Goal: Information Seeking & Learning: Check status

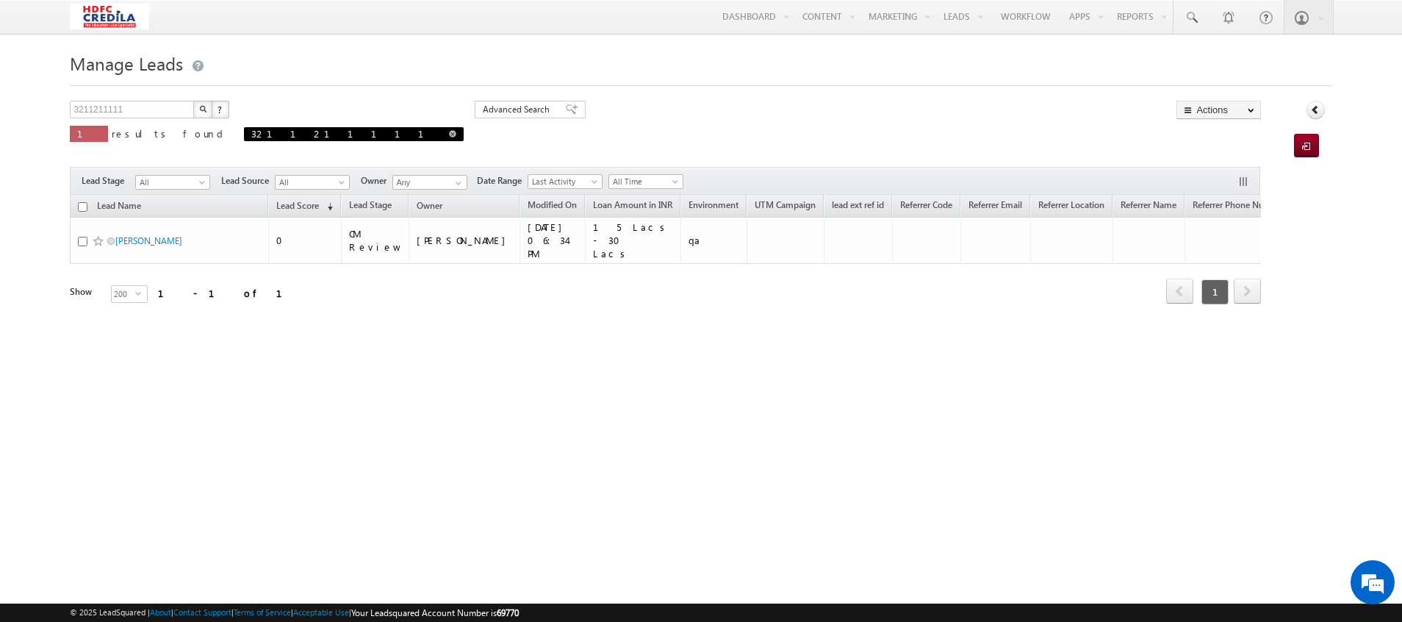
click at [449, 129] on link at bounding box center [452, 133] width 7 height 12
type input "Search Leads"
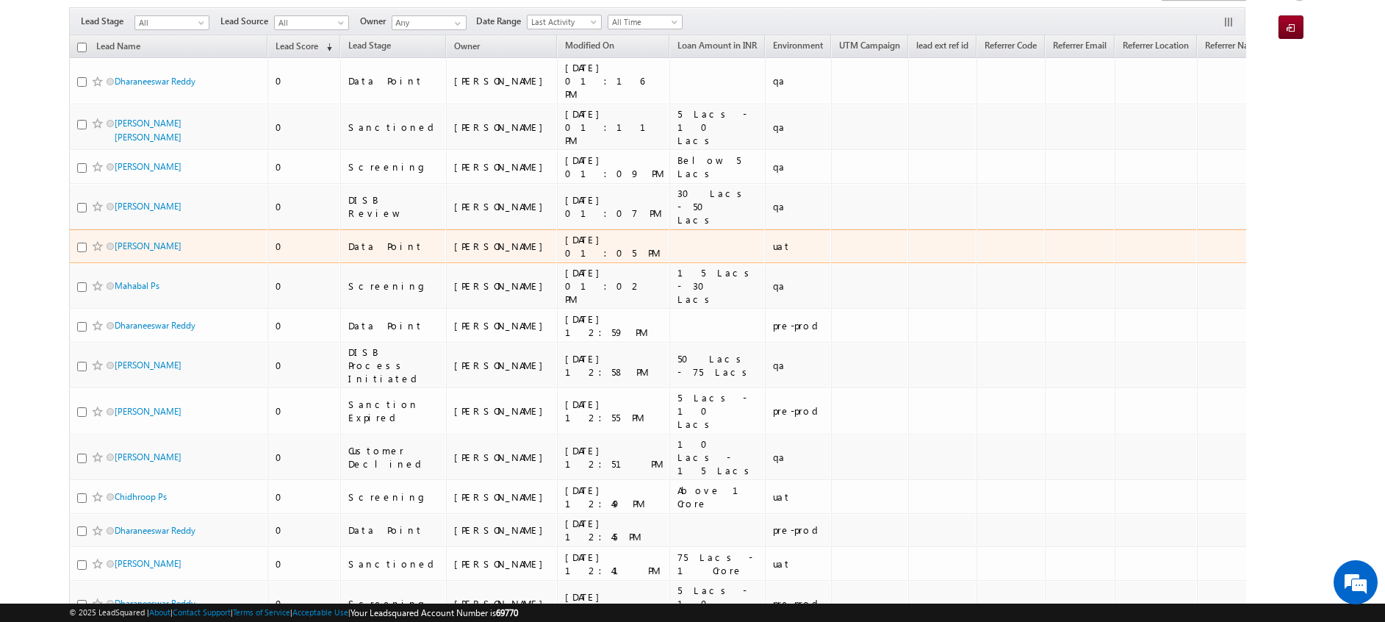
scroll to position [121, 0]
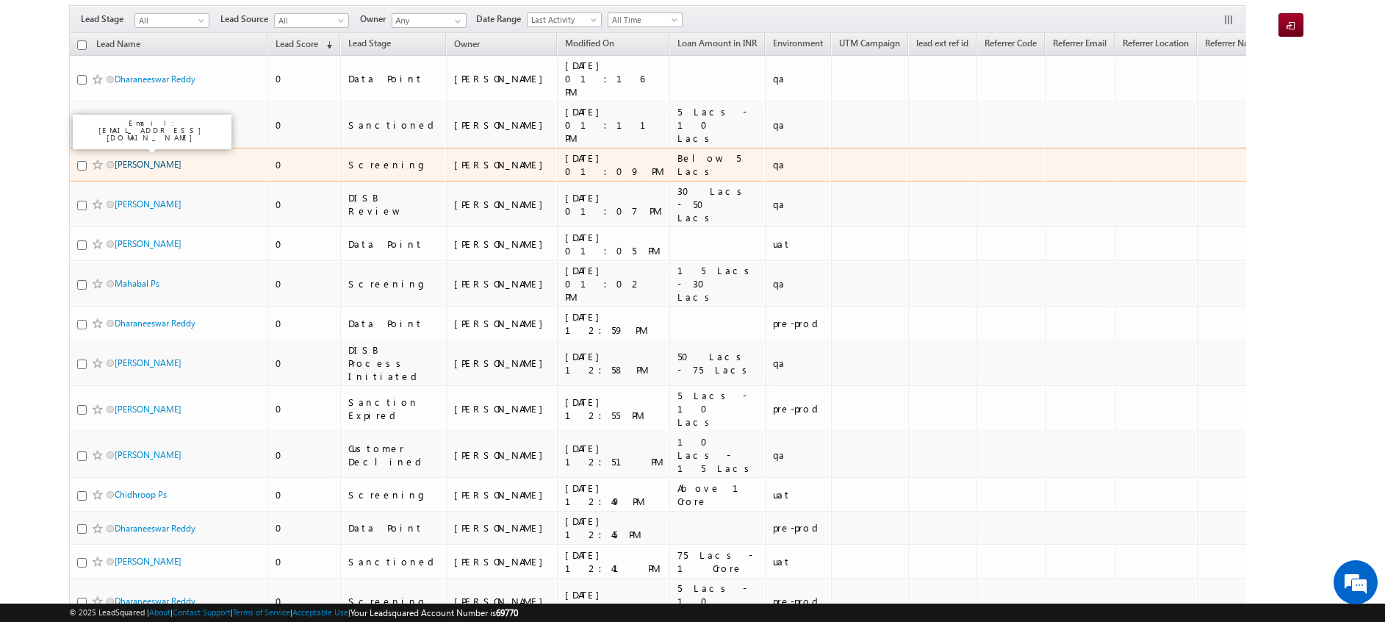
click at [145, 159] on link "[PERSON_NAME]" at bounding box center [148, 164] width 67 height 11
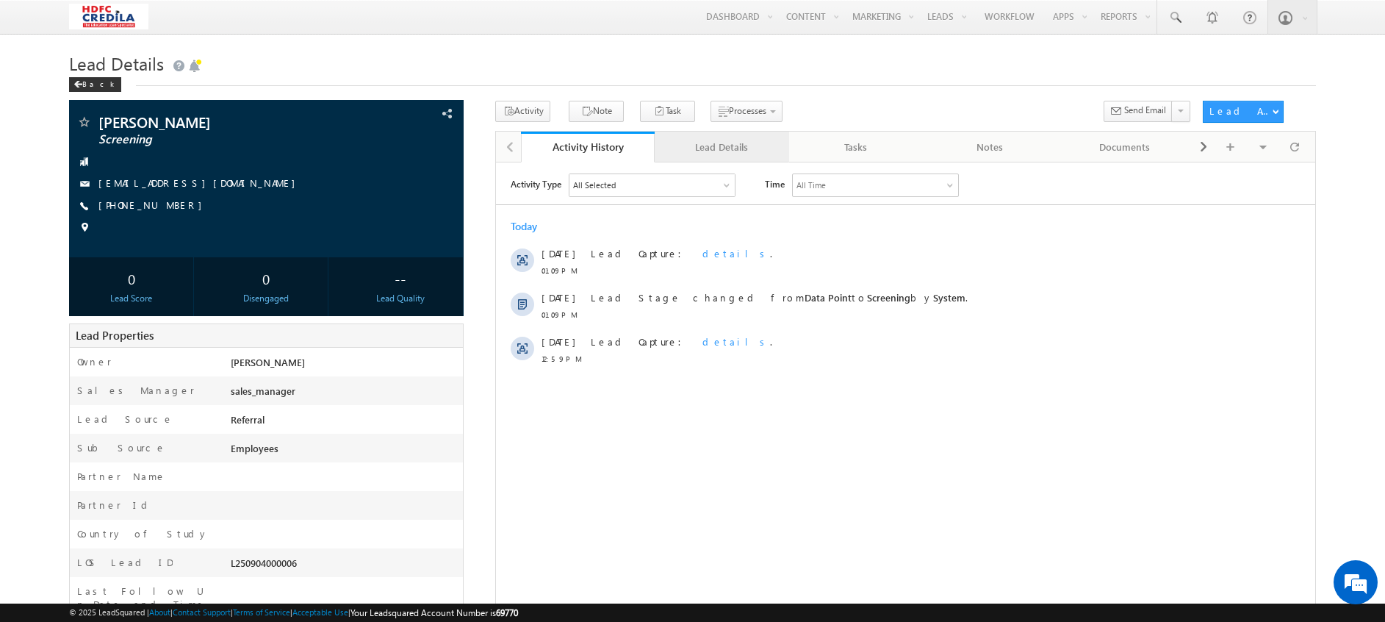
click at [723, 144] on div "Lead Details" at bounding box center [722, 147] width 110 height 18
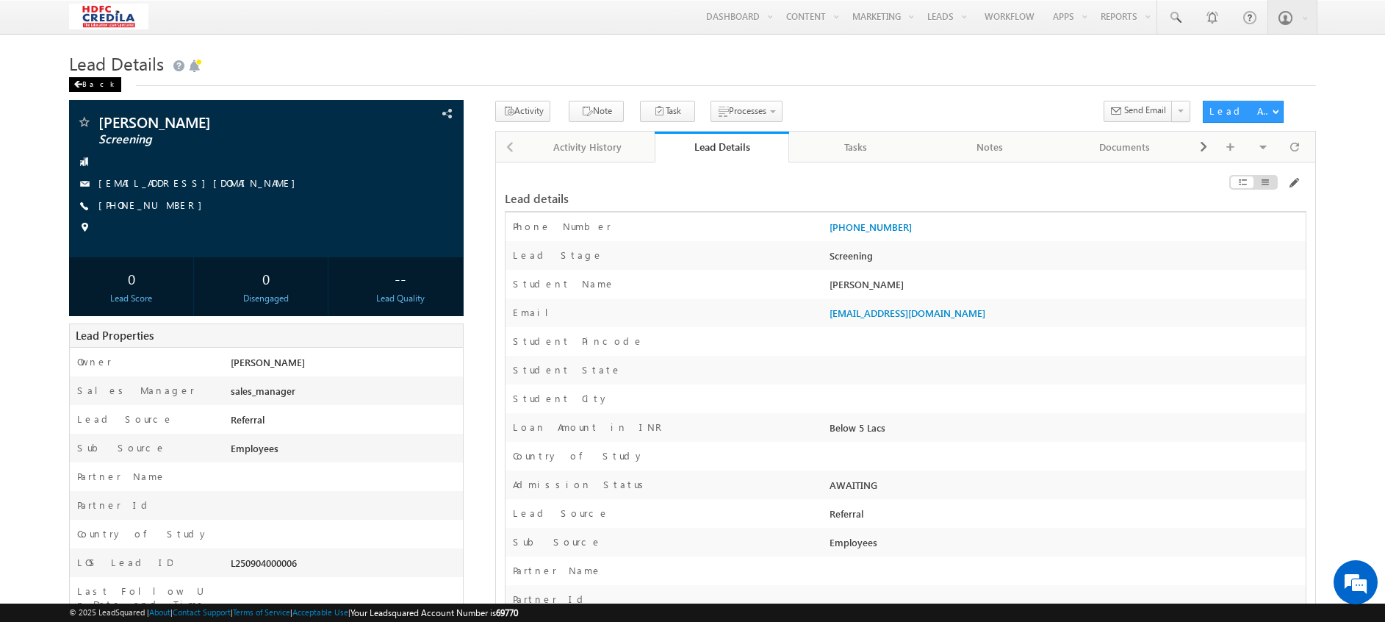
click at [84, 87] on div "Back" at bounding box center [95, 84] width 52 height 15
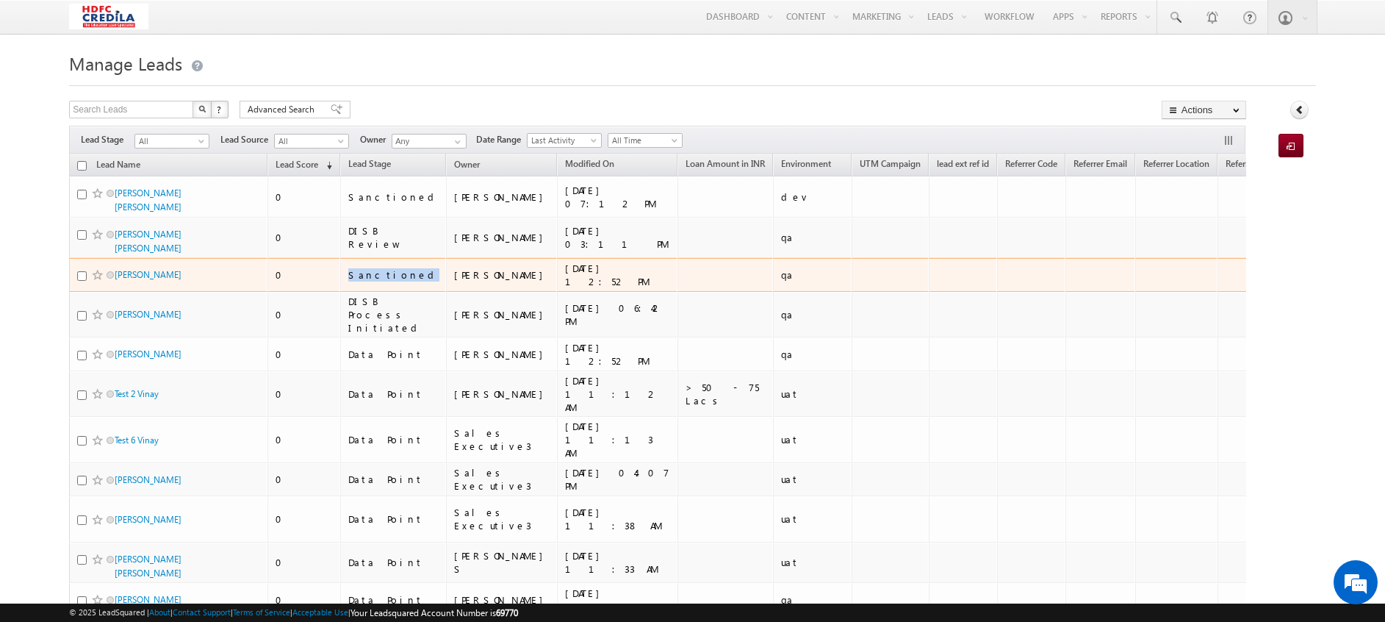
drag, startPoint x: 349, startPoint y: 257, endPoint x: 406, endPoint y: 267, distance: 57.5
click at [406, 267] on td "Sanctioned" at bounding box center [393, 275] width 106 height 34
drag, startPoint x: 406, startPoint y: 267, endPoint x: 397, endPoint y: 268, distance: 8.9
click at [397, 268] on td "Sanctioned" at bounding box center [393, 275] width 106 height 34
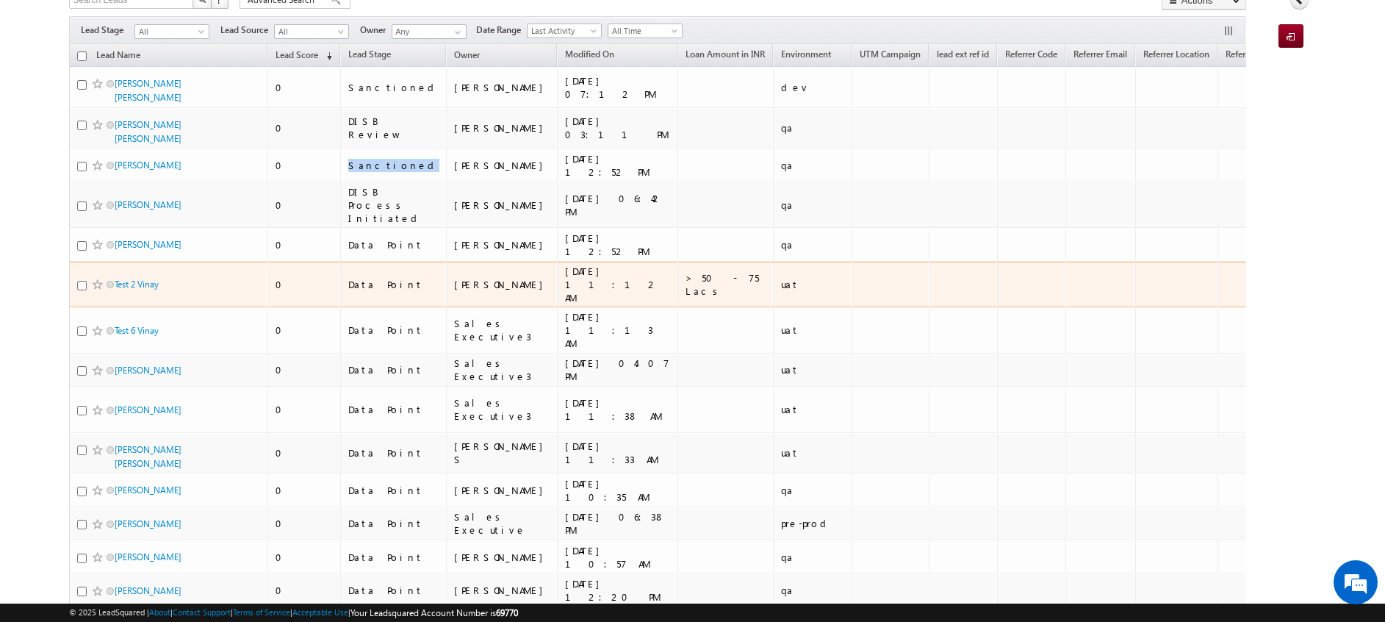
scroll to position [110, 0]
drag, startPoint x: 400, startPoint y: 259, endPoint x: 347, endPoint y: 258, distance: 52.9
click at [347, 261] on td "Data Point" at bounding box center [393, 284] width 106 height 46
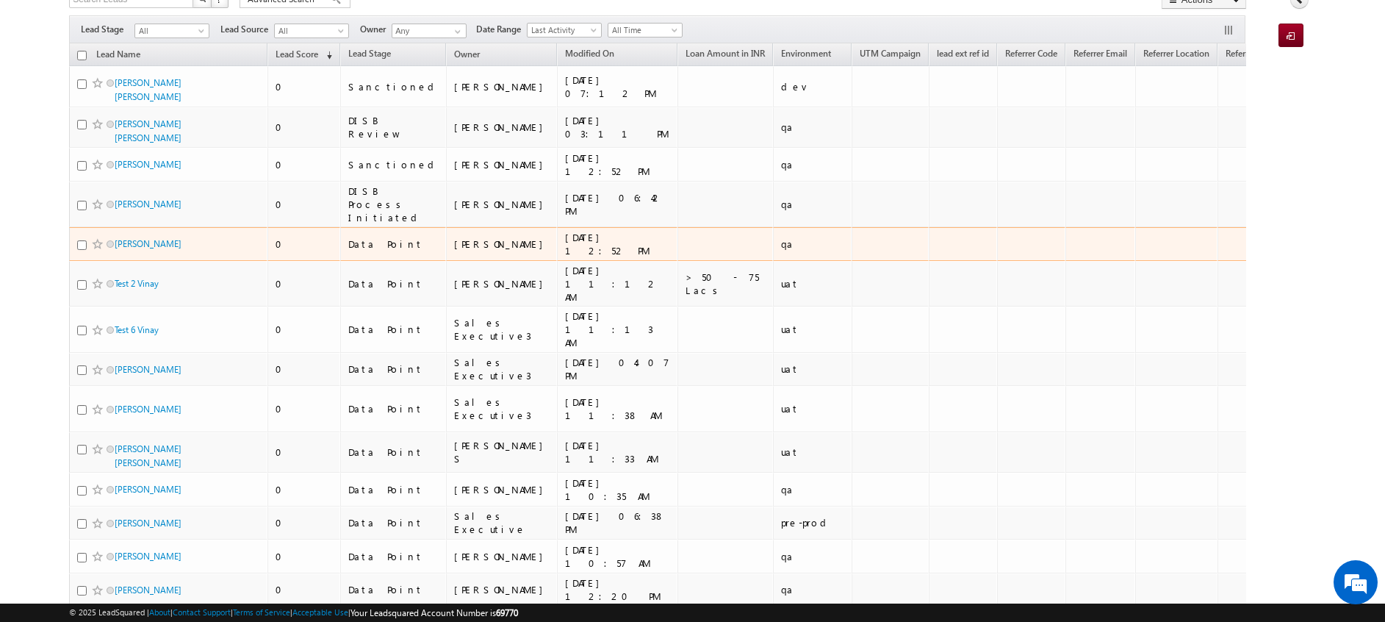
click at [852, 241] on td at bounding box center [890, 244] width 77 height 34
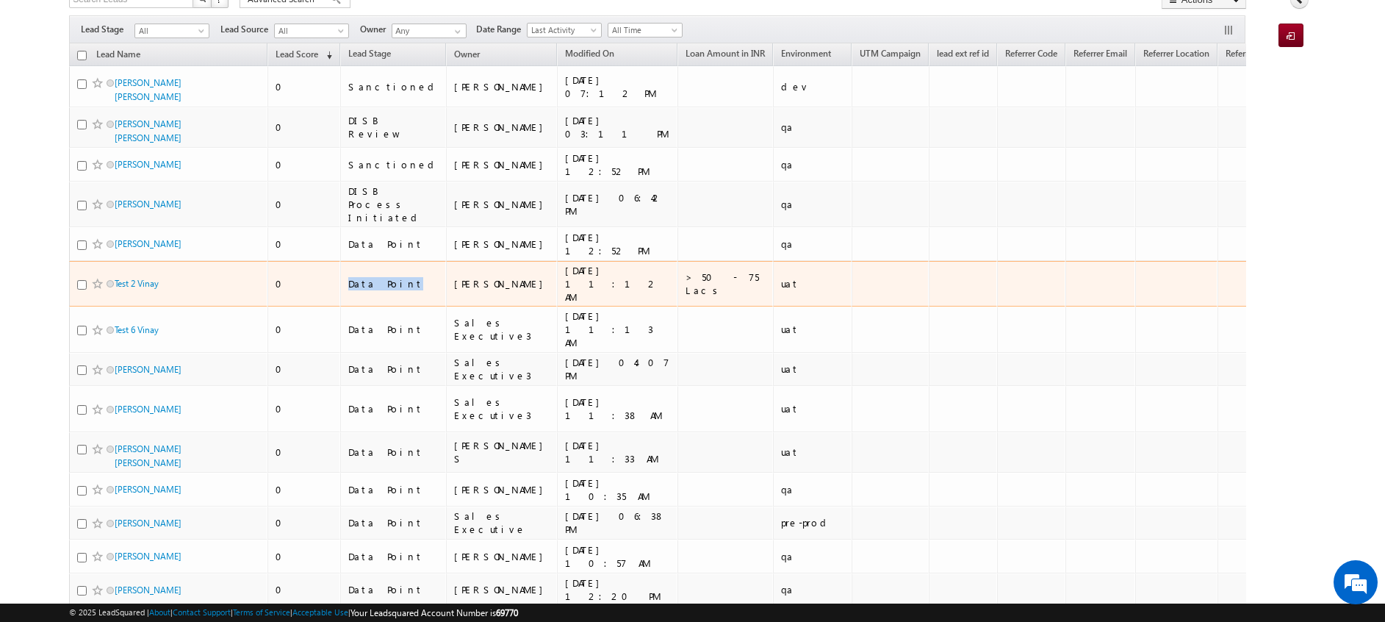
drag, startPoint x: 392, startPoint y: 262, endPoint x: 345, endPoint y: 260, distance: 47.1
click at [345, 261] on td "Data Point" at bounding box center [393, 284] width 106 height 46
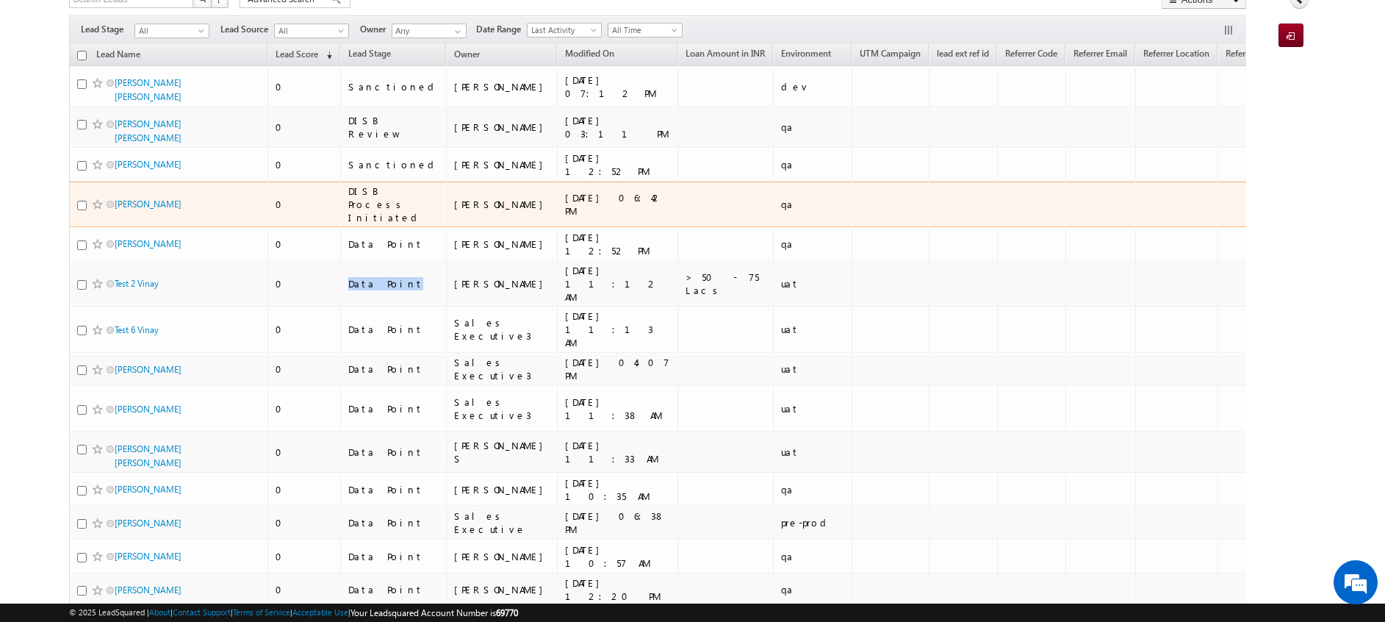
scroll to position [0, 0]
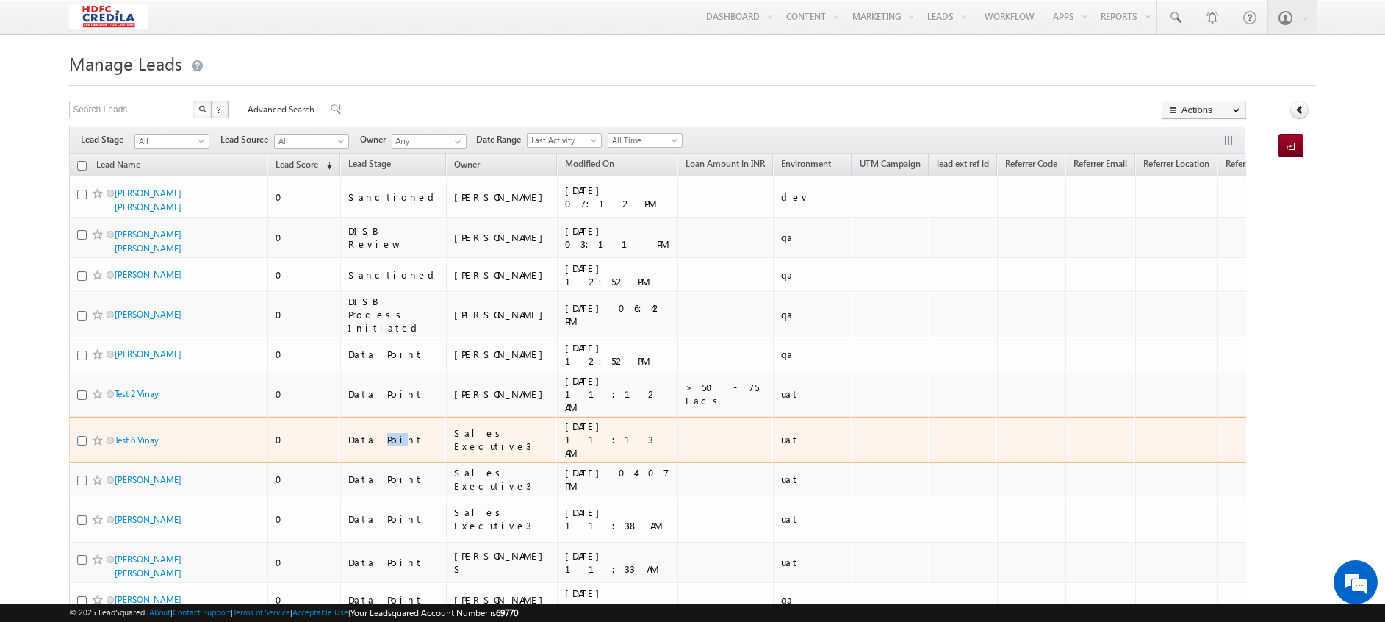
drag, startPoint x: 371, startPoint y: 406, endPoint x: 387, endPoint y: 416, distance: 18.2
click at [387, 417] on td "Data Point" at bounding box center [393, 440] width 106 height 46
drag, startPoint x: 390, startPoint y: 407, endPoint x: 340, endPoint y: 404, distance: 50.1
click at [340, 417] on tr "Test 6 Vinay 0 Data Point Sales Executive3 03/29/2024 11:13 AM uat System 03/20…" at bounding box center [1046, 440] width 1955 height 46
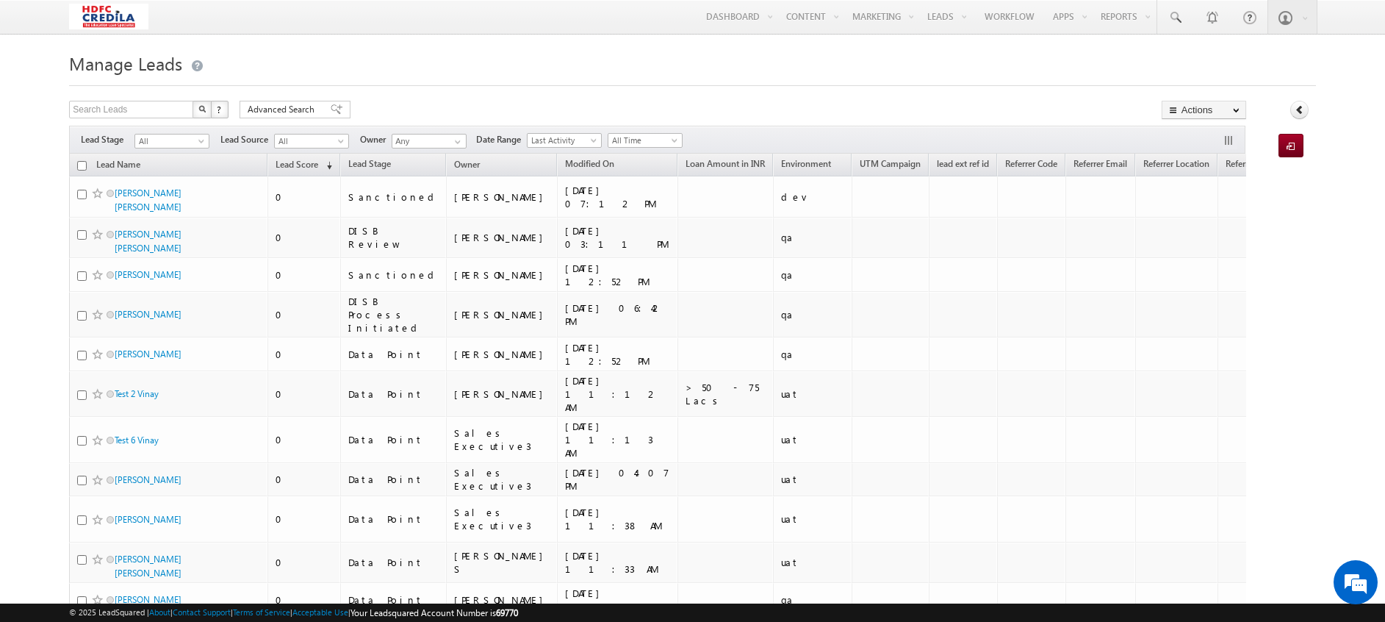
drag, startPoint x: 340, startPoint y: 404, endPoint x: 397, endPoint y: 406, distance: 56.7
click at [397, 433] on div "Data Point" at bounding box center [393, 439] width 91 height 13
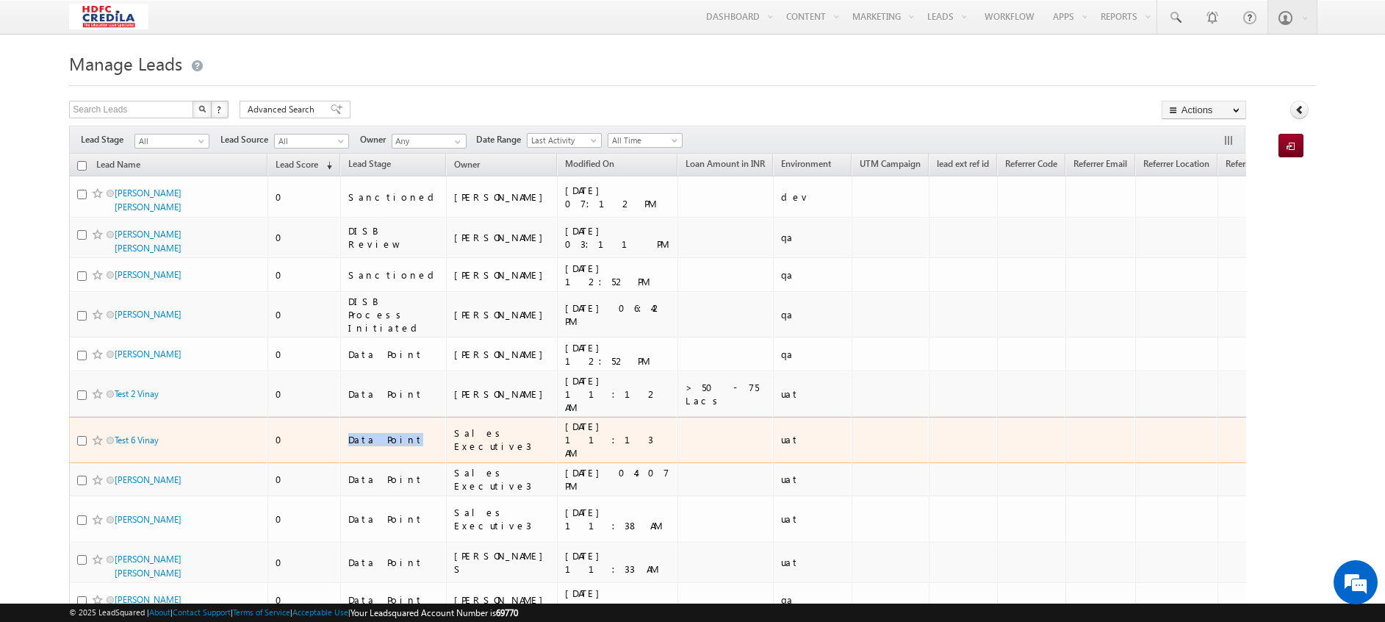
drag, startPoint x: 397, startPoint y: 406, endPoint x: 349, endPoint y: 404, distance: 47.9
click at [349, 433] on div "Data Point" at bounding box center [393, 439] width 91 height 13
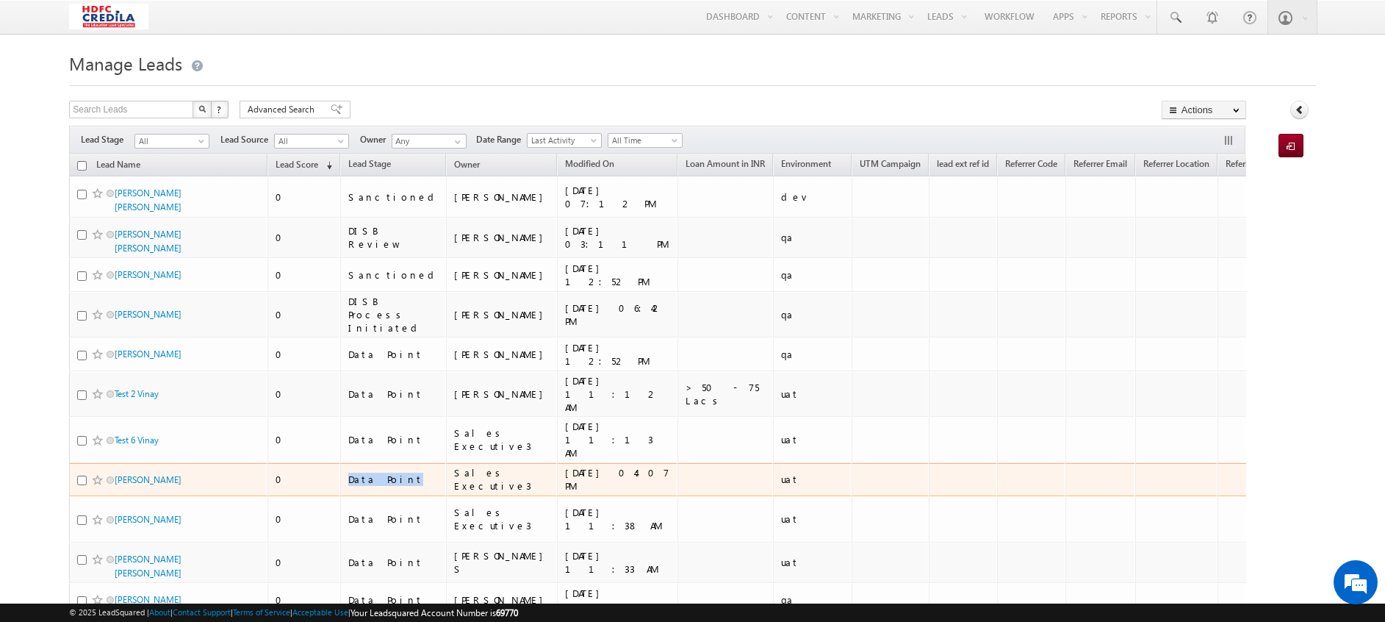
drag, startPoint x: 401, startPoint y: 442, endPoint x: 342, endPoint y: 435, distance: 59.3
click at [342, 463] on td "Data Point" at bounding box center [393, 480] width 106 height 34
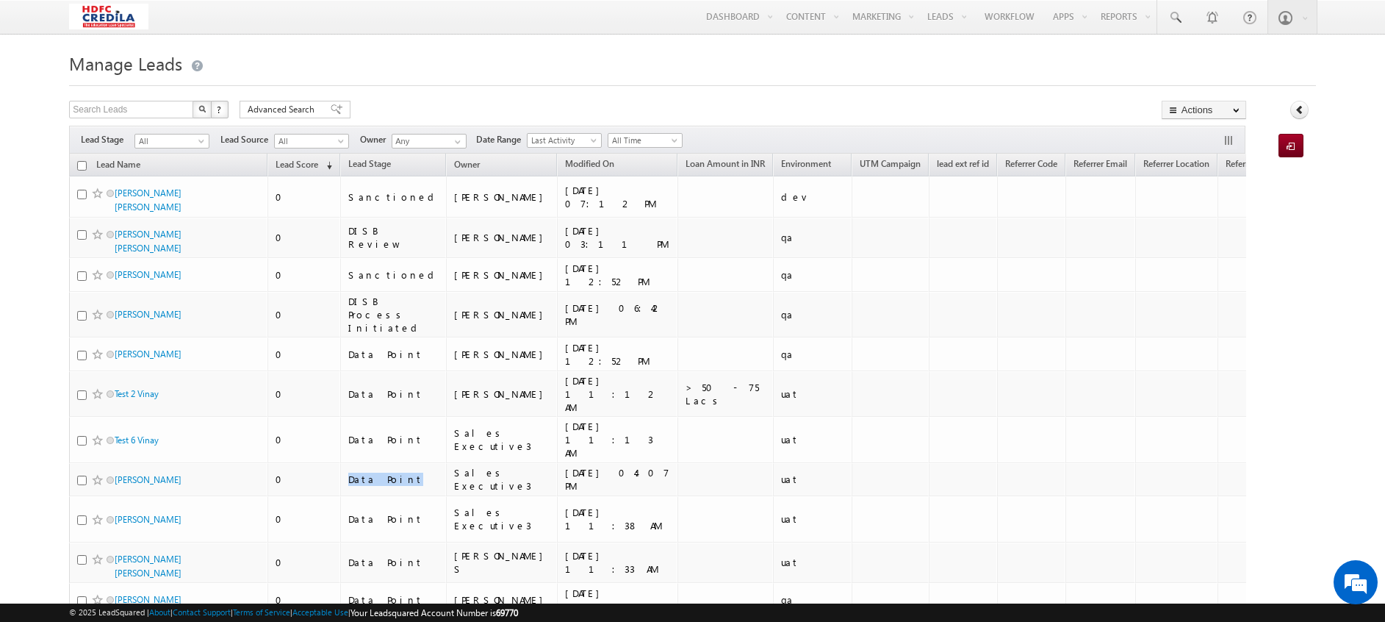
drag, startPoint x: 342, startPoint y: 435, endPoint x: 366, endPoint y: 217, distance: 219.6
click at [366, 218] on td "DISB Review" at bounding box center [393, 238] width 106 height 41
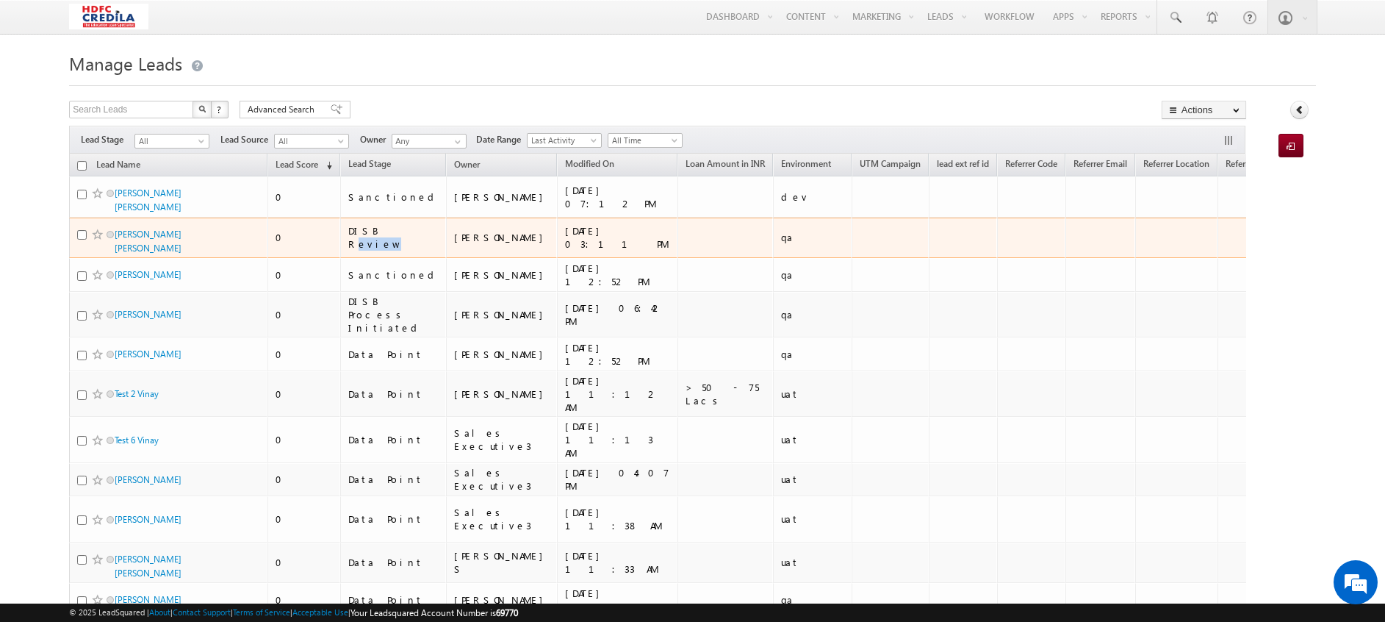
drag, startPoint x: 376, startPoint y: 226, endPoint x: 398, endPoint y: 232, distance: 23.4
click at [398, 232] on div "DISB Review" at bounding box center [393, 237] width 91 height 26
drag, startPoint x: 398, startPoint y: 232, endPoint x: 395, endPoint y: 243, distance: 12.3
click at [395, 243] on td "DISB Review" at bounding box center [393, 238] width 106 height 41
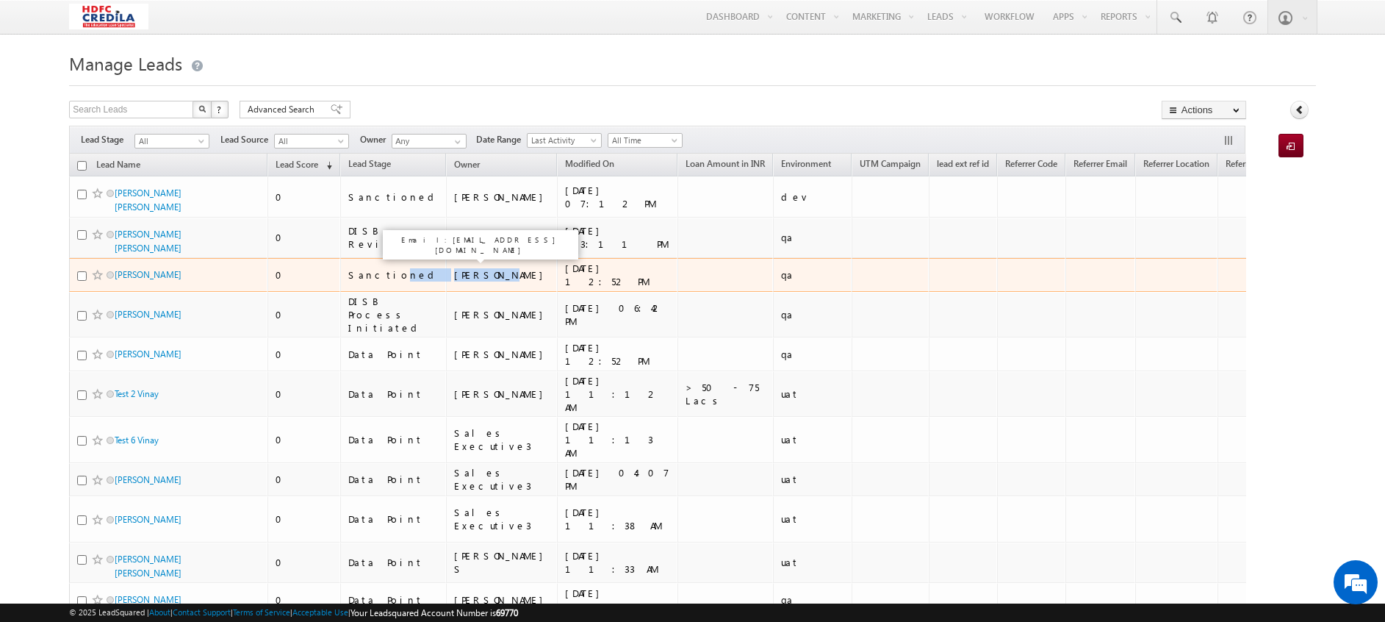
drag, startPoint x: 381, startPoint y: 261, endPoint x: 426, endPoint y: 262, distance: 44.8
click at [426, 262] on tr "Barun Kumar Das 0 Sanctioned Moorthy Raju 03/11/2024 12:52 PM qa System 03/11/2…" at bounding box center [1046, 275] width 1955 height 34
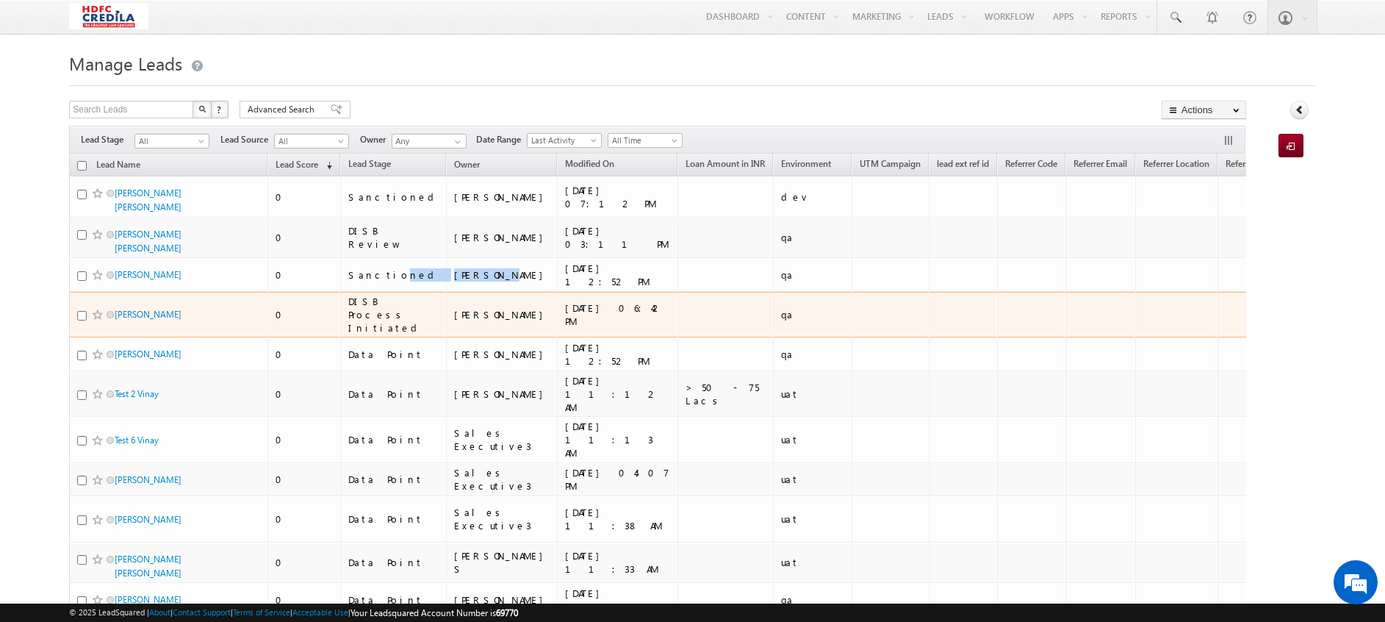
click at [929, 299] on td at bounding box center [963, 315] width 68 height 46
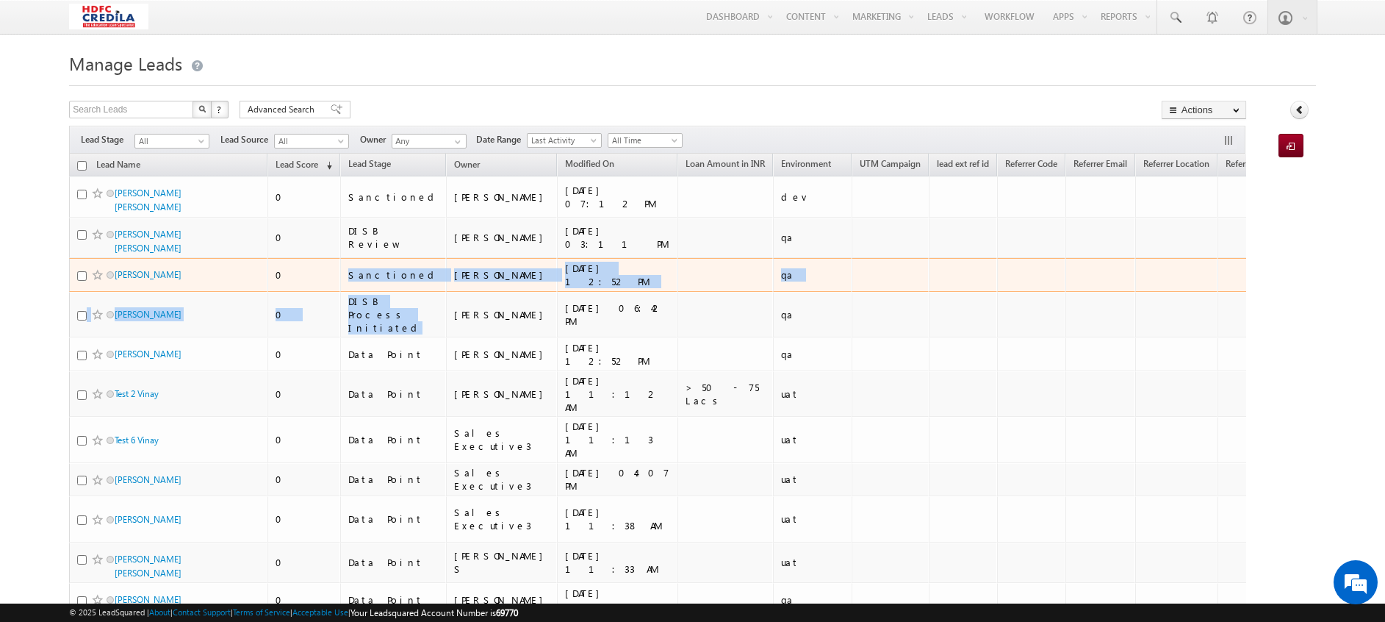
drag, startPoint x: 393, startPoint y: 307, endPoint x: 348, endPoint y: 278, distance: 54.2
click at [348, 292] on td "DISB Process Initiated" at bounding box center [393, 315] width 106 height 46
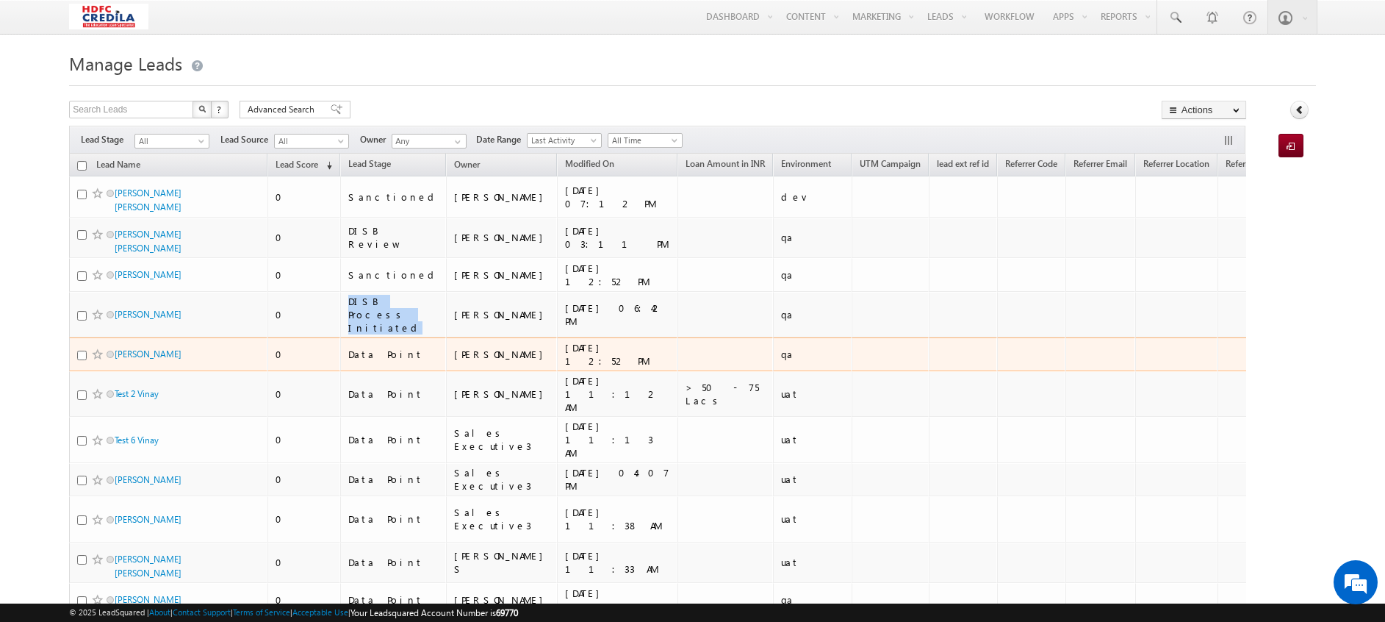
click at [929, 337] on td at bounding box center [963, 354] width 68 height 34
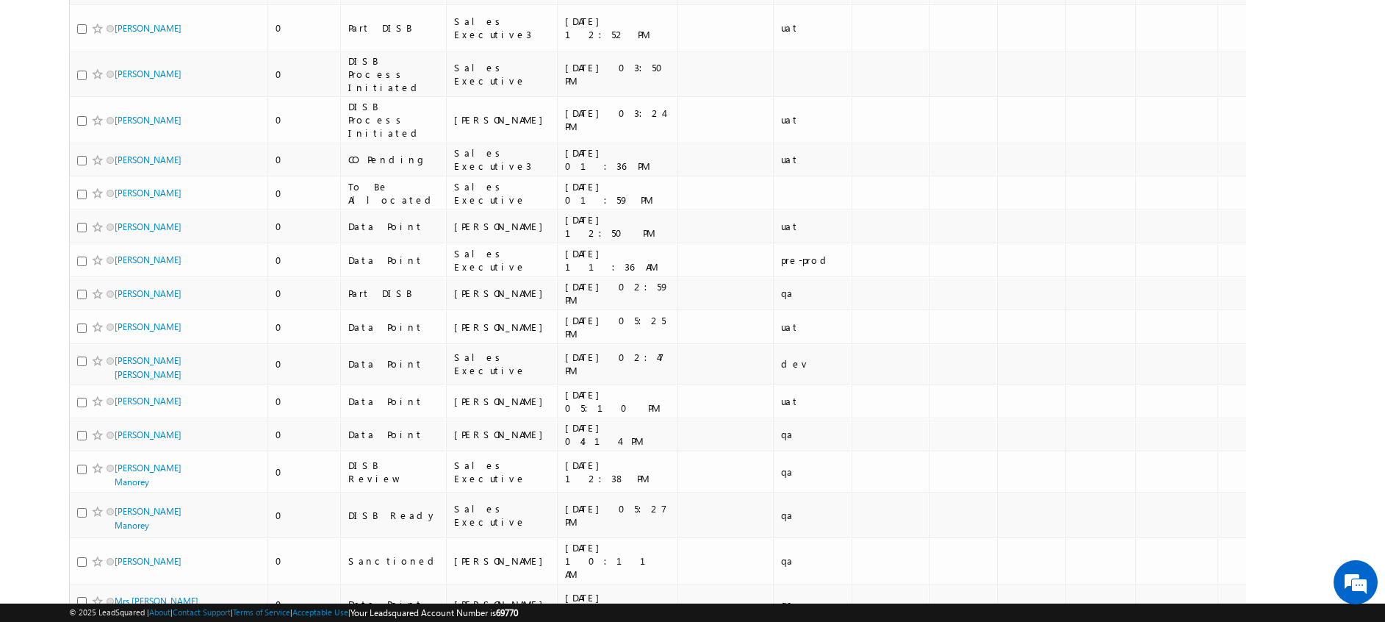
scroll to position [6507, 0]
